Goal: Navigation & Orientation: Find specific page/section

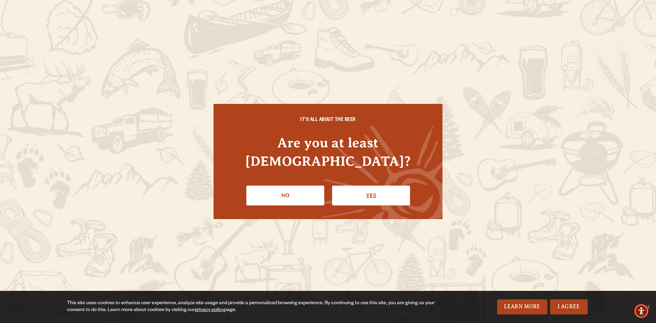
click at [365, 193] on link "Yes" at bounding box center [371, 196] width 78 height 20
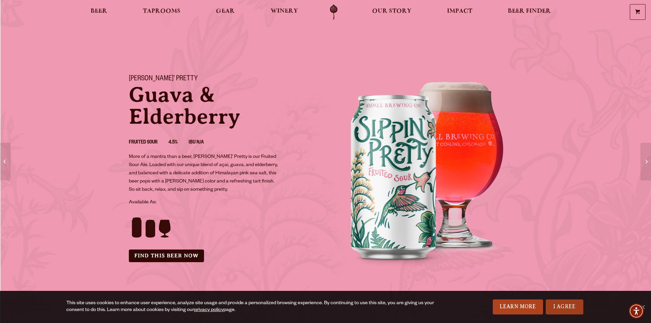
click at [574, 307] on link "I Agree" at bounding box center [565, 306] width 38 height 15
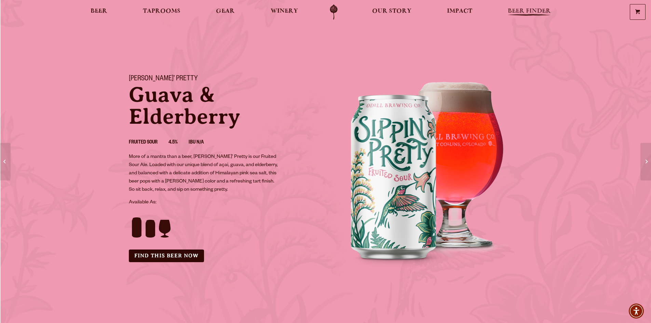
click at [545, 12] on span "Beer Finder" at bounding box center [529, 11] width 43 height 5
